Goal: Find specific page/section: Find specific page/section

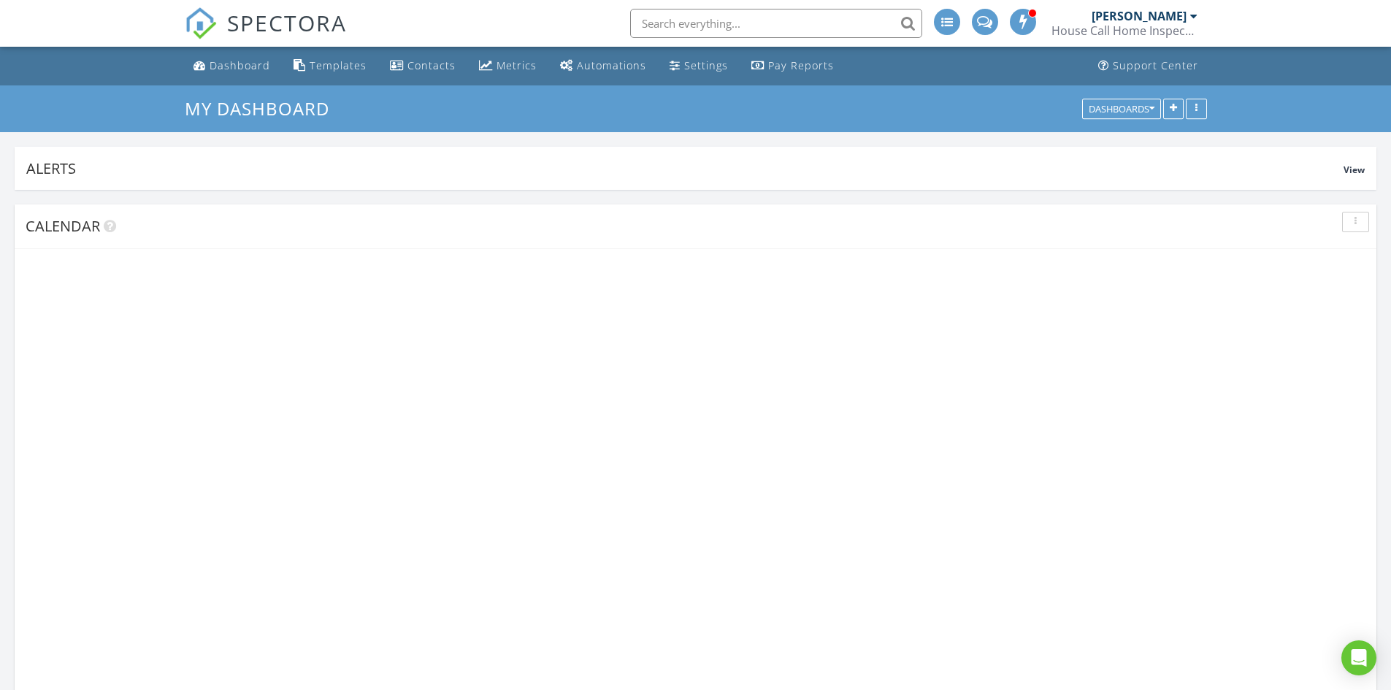
scroll to position [278, 444]
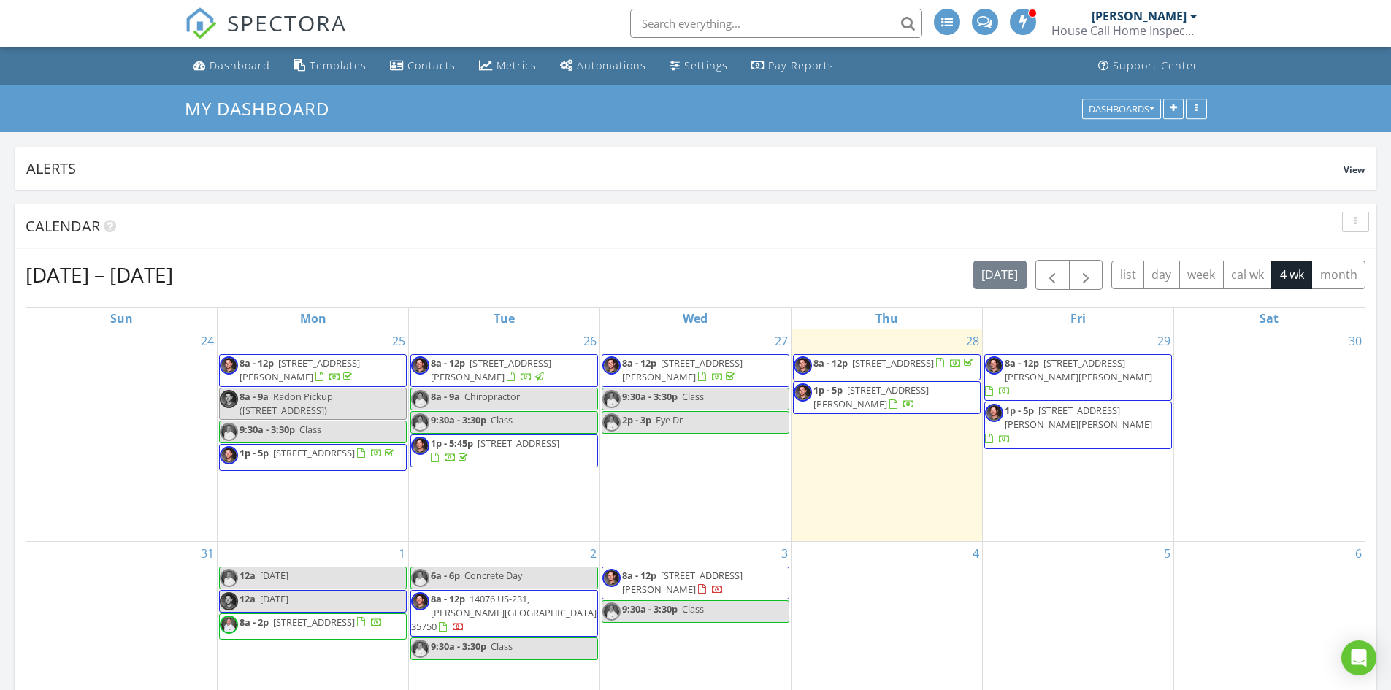
click at [1143, 23] on div "House Call Home Inspection" at bounding box center [1125, 30] width 146 height 15
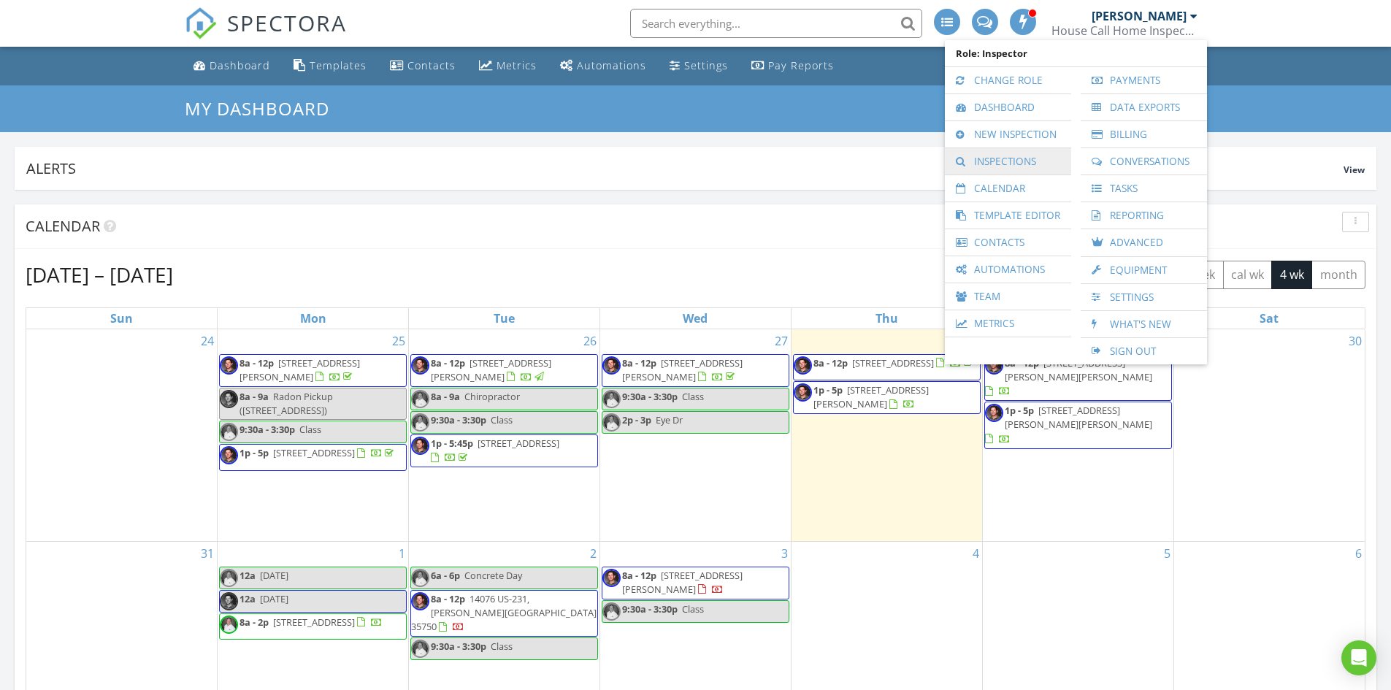
click at [1006, 166] on link "Inspections" at bounding box center [1008, 161] width 112 height 26
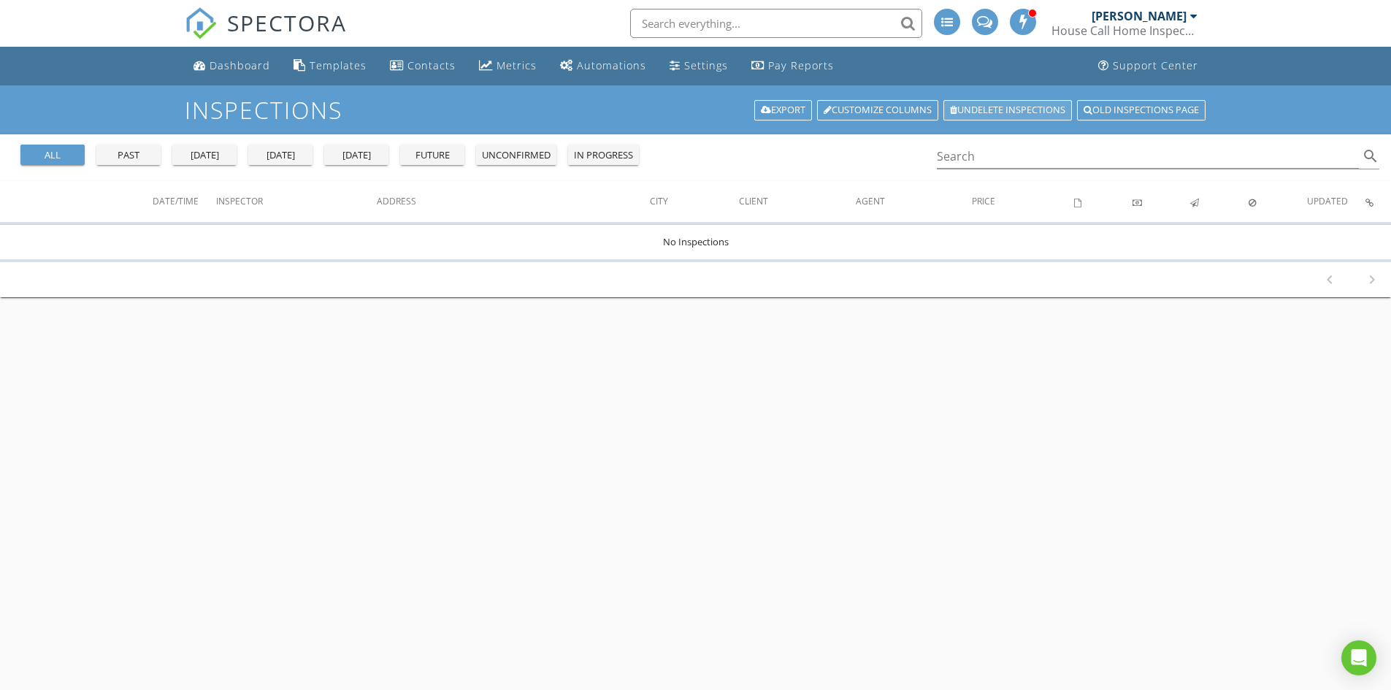
click at [1013, 113] on link "Undelete inspections" at bounding box center [1008, 110] width 129 height 20
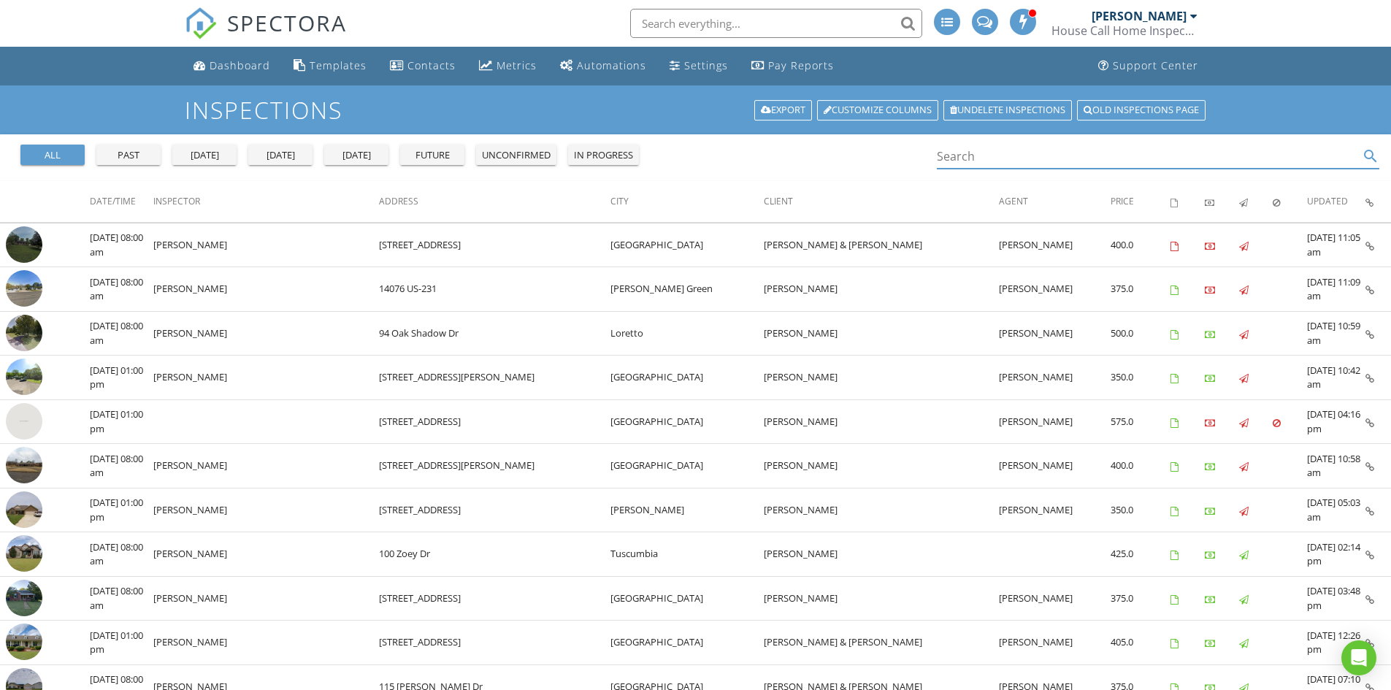
click at [1050, 161] on input "Search" at bounding box center [1148, 157] width 423 height 24
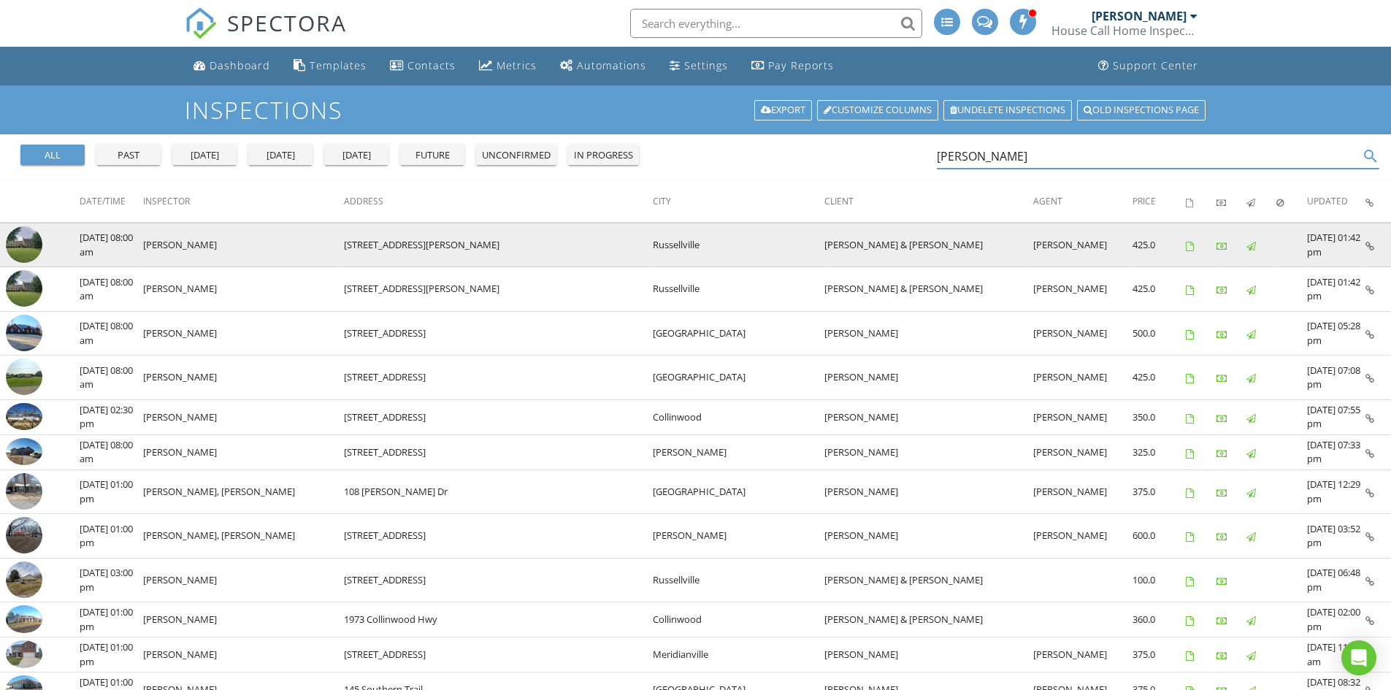
type input "colley"
click at [1369, 245] on icon at bounding box center [1370, 246] width 9 height 9
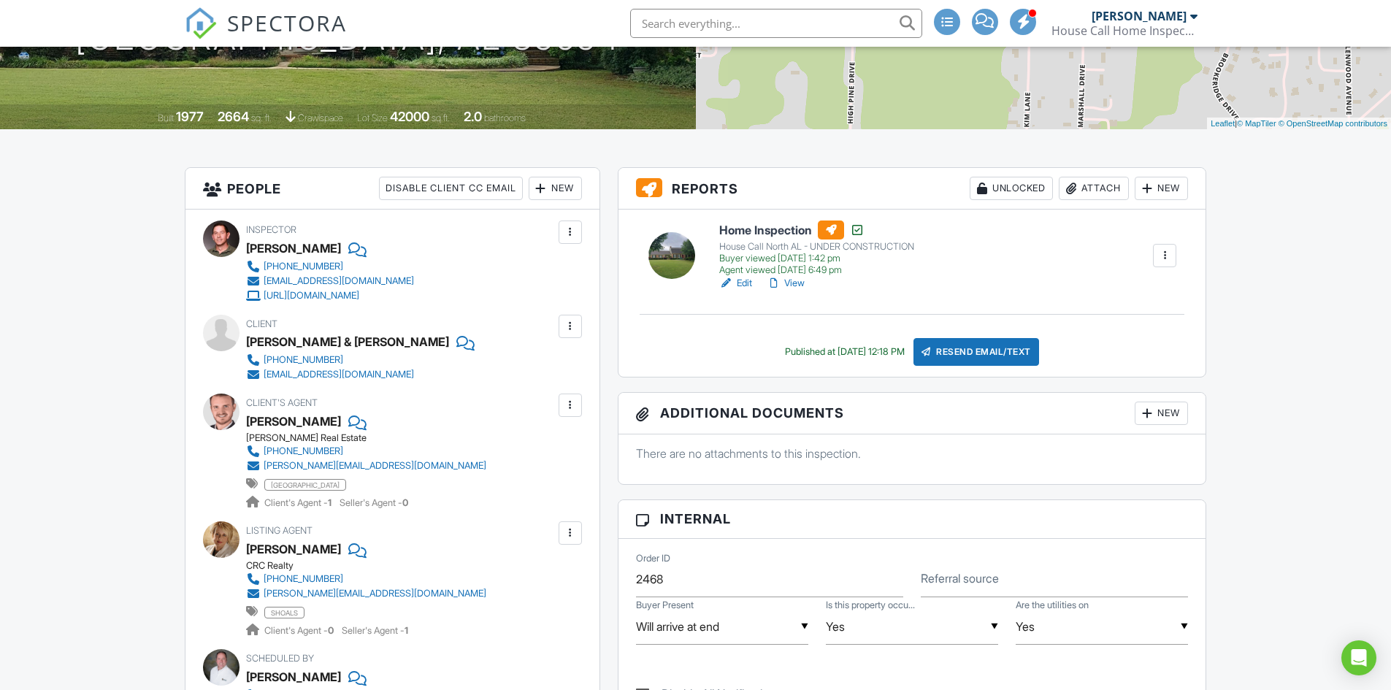
scroll to position [278, 0]
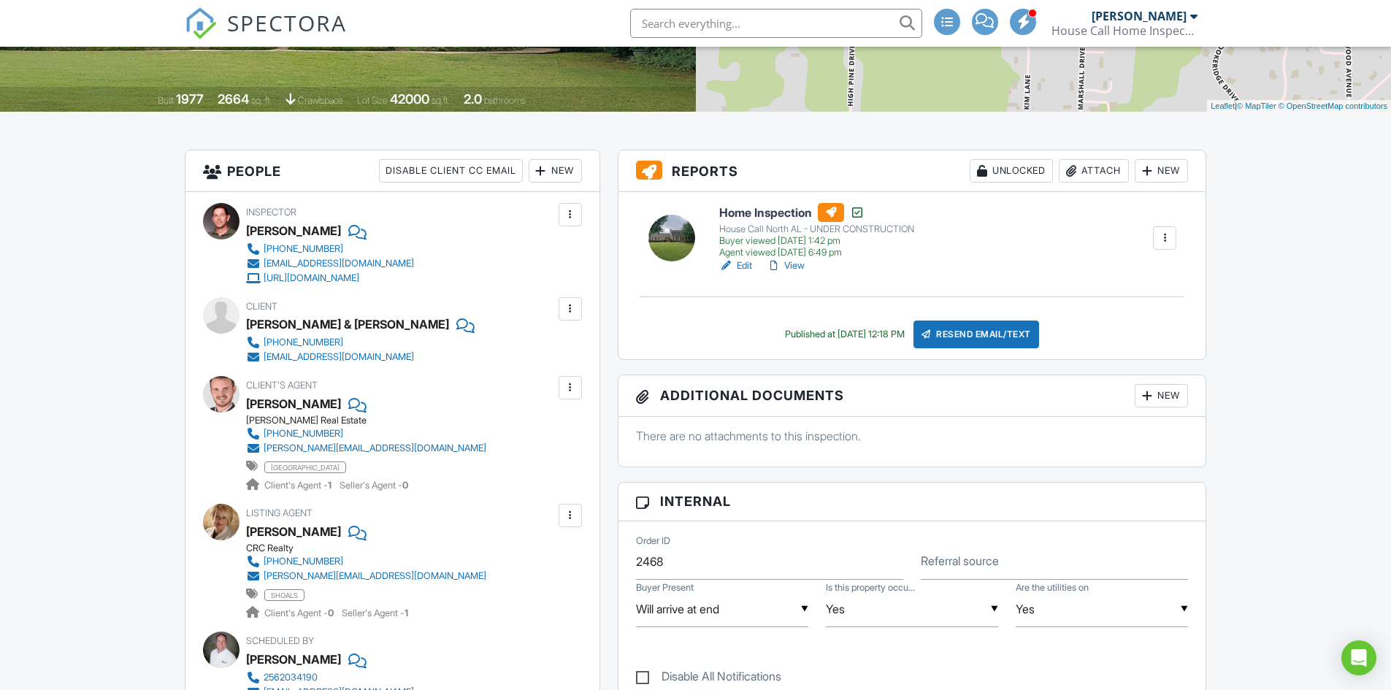
click at [792, 265] on link "View" at bounding box center [786, 266] width 38 height 15
